Goal: Information Seeking & Learning: Learn about a topic

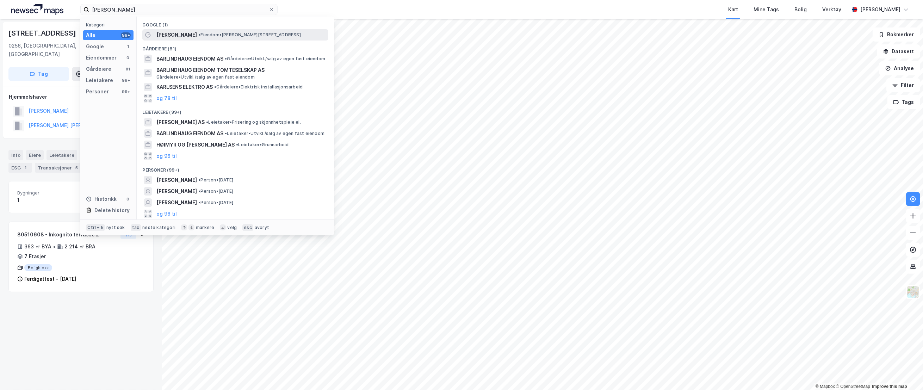
type input "[PERSON_NAME]"
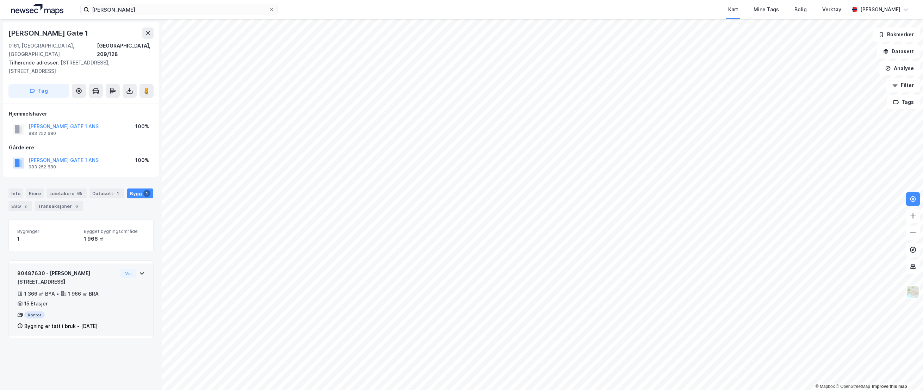
click at [85, 269] on div "80487630 - [PERSON_NAME][STREET_ADDRESS]" at bounding box center [67, 277] width 100 height 17
click at [95, 193] on div "Info [PERSON_NAME] 65 Datasett 1 Bygg 1 ESG 2 Transaksjoner 6" at bounding box center [80, 199] width 145 height 23
click at [122, 180] on div "Info [PERSON_NAME] 65 Datasett 1 Bygg 1 ESG 2 Transaksjoner 6" at bounding box center [81, 197] width 162 height 34
click at [114, 190] on div "1" at bounding box center [117, 193] width 7 height 7
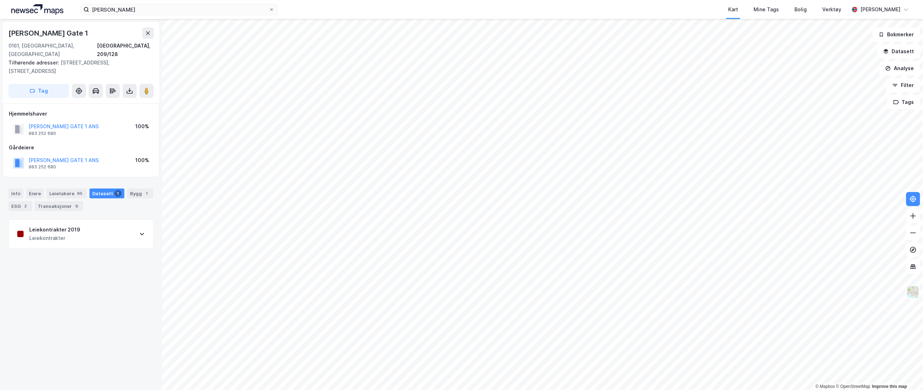
click at [120, 188] on div "Info [PERSON_NAME] 65 Datasett 1 Bygg 1 ESG 2 Transaksjoner 6" at bounding box center [80, 199] width 145 height 23
click at [121, 188] on div "Info [PERSON_NAME] 65 Datasett 1 Bygg 1 ESG 2 Transaksjoner 6" at bounding box center [80, 199] width 145 height 23
click at [24, 203] on div "2" at bounding box center [25, 206] width 7 height 7
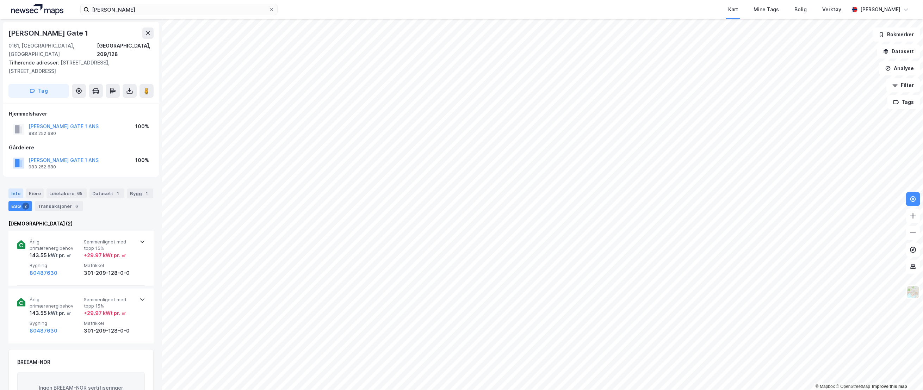
click at [16, 189] on div "Info" at bounding box center [15, 193] width 15 height 10
